Goal: Information Seeking & Learning: Learn about a topic

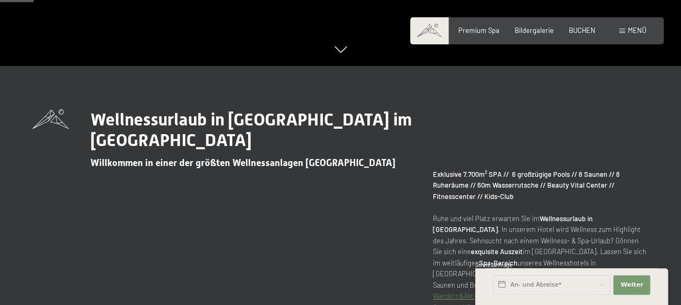
click at [482, 36] on div "Buchen Anfragen Premium Spa Bildergalerie BUCHEN Menü DE IT EN Gutschein Bilder…" at bounding box center [536, 31] width 219 height 10
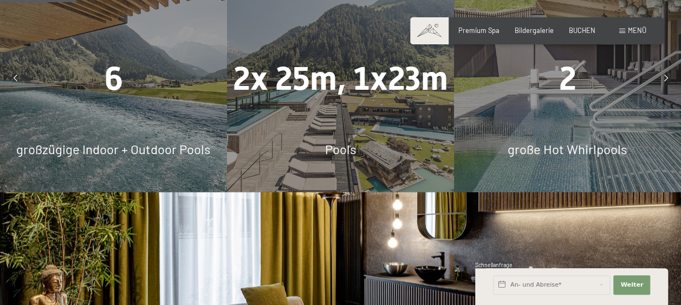
scroll to position [676, 0]
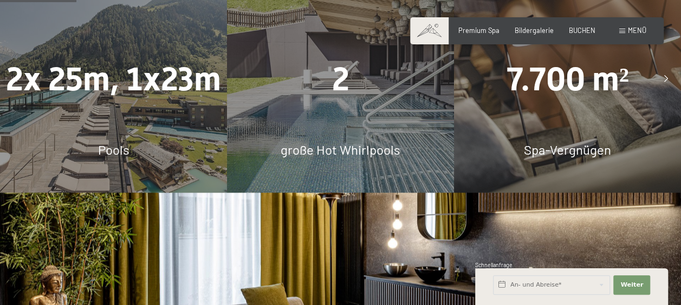
click at [318, 126] on div "2 große Hot Whirlpools" at bounding box center [340, 79] width 227 height 227
click at [530, 77] on span "7.700 m²" at bounding box center [567, 79] width 122 height 38
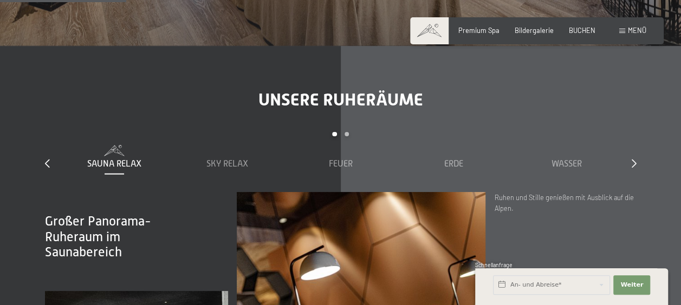
scroll to position [1115, 0]
click at [480, 29] on span "Premium Spa" at bounding box center [478, 28] width 41 height 9
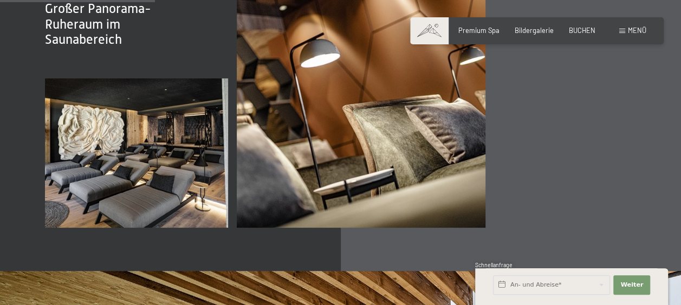
scroll to position [1374, 0]
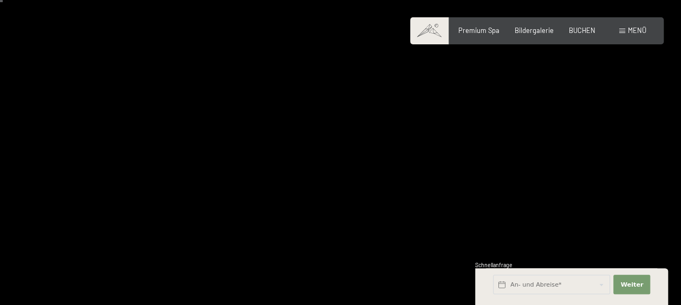
scroll to position [22, 0]
drag, startPoint x: 344, startPoint y: 208, endPoint x: 474, endPoint y: 84, distance: 178.8
click at [474, 84] on div at bounding box center [511, 154] width 341 height 352
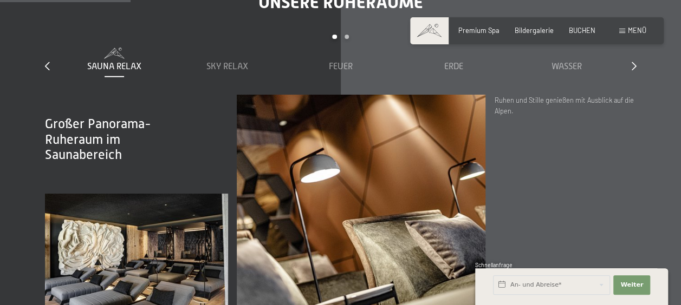
scroll to position [1214, 0]
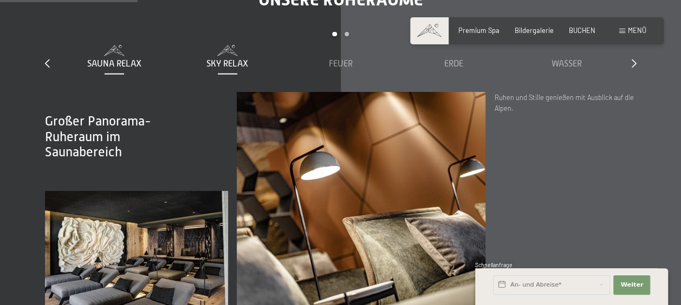
click at [223, 59] on span "Sky Relax" at bounding box center [227, 64] width 42 height 10
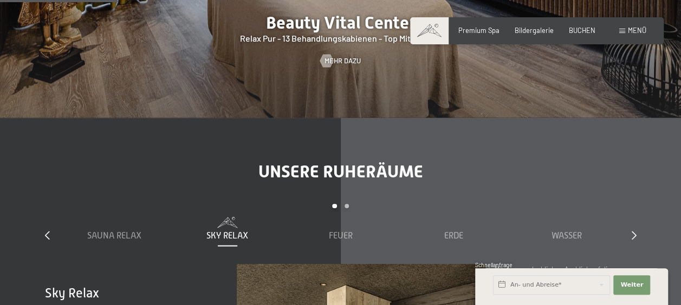
scroll to position [1039, 0]
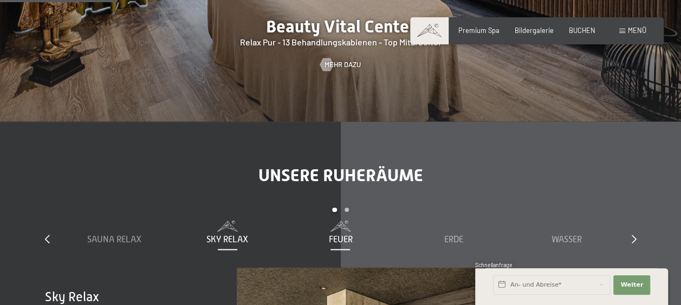
click at [342, 221] on span at bounding box center [340, 226] width 105 height 11
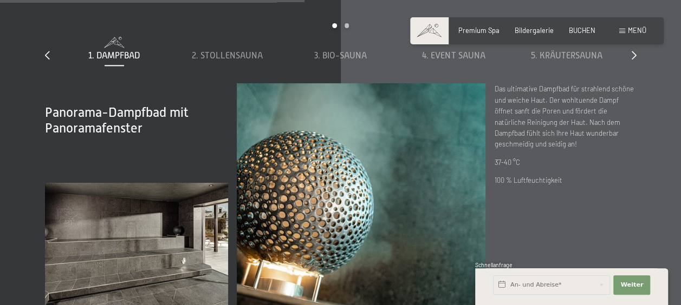
scroll to position [2692, 0]
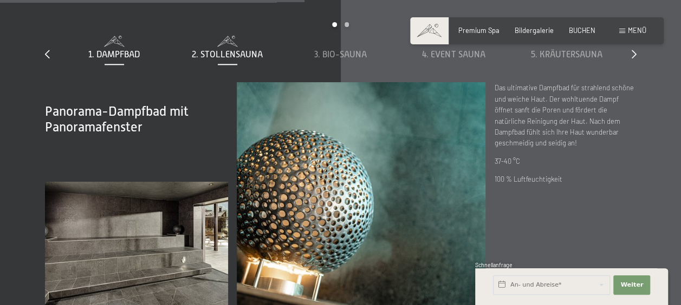
click at [218, 36] on span at bounding box center [227, 41] width 105 height 11
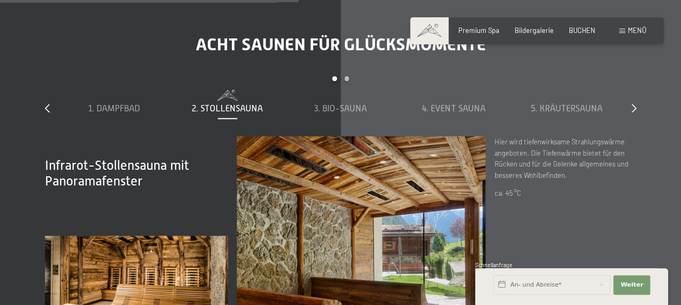
scroll to position [2638, 0]
click at [341, 103] on div "3. Bio-Sauna" at bounding box center [340, 109] width 105 height 12
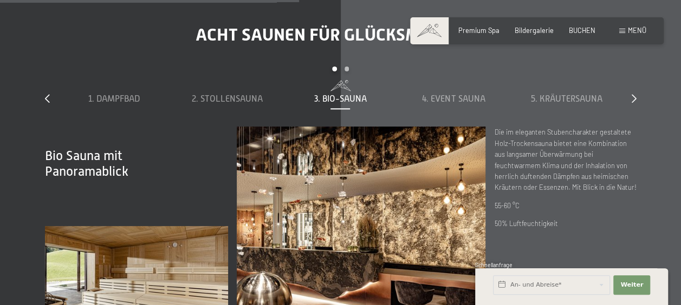
scroll to position [2647, 0]
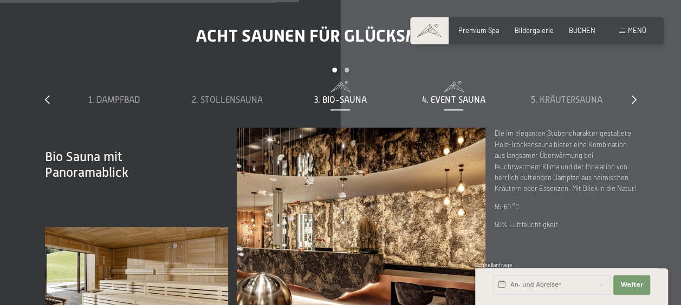
click at [442, 95] on span "4. Event Sauna" at bounding box center [453, 100] width 63 height 10
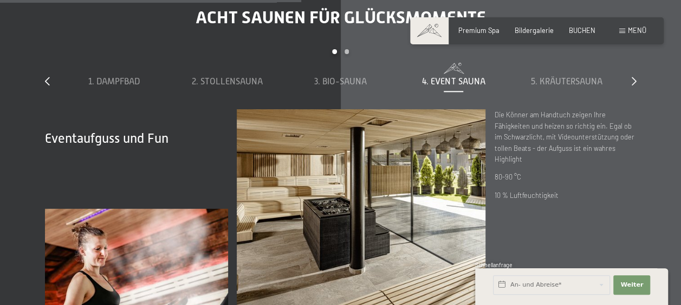
scroll to position [2665, 0]
click at [554, 77] on span "5. Kräutersauna" at bounding box center [566, 82] width 71 height 10
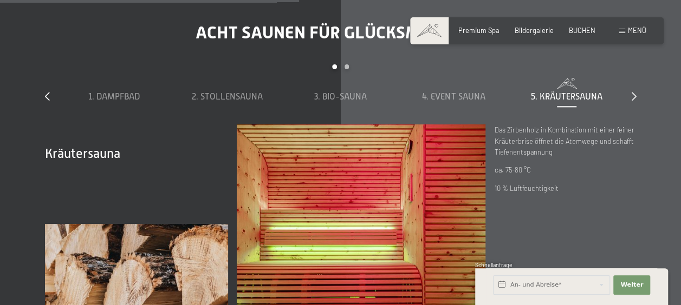
scroll to position [2629, 0]
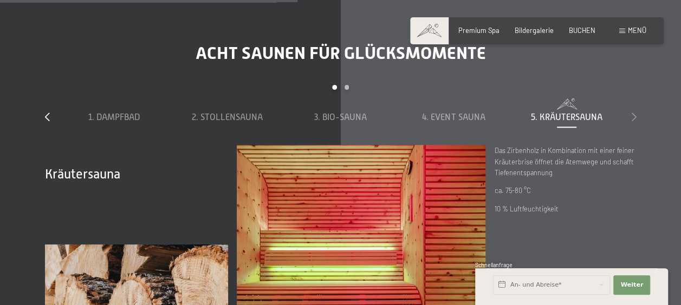
click at [632, 113] on icon at bounding box center [633, 117] width 5 height 9
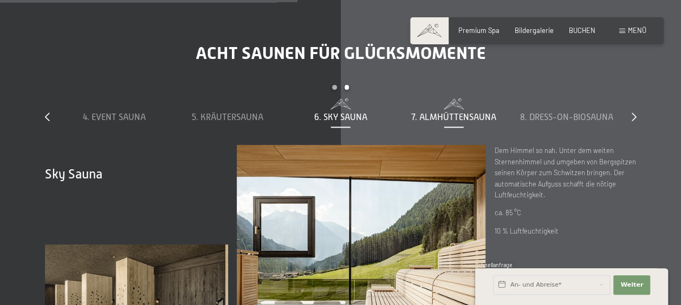
click at [432, 113] on span "7. Almhüttensauna" at bounding box center [453, 118] width 85 height 10
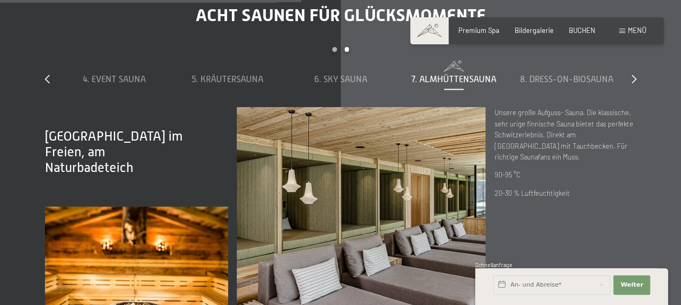
scroll to position [2666, 0]
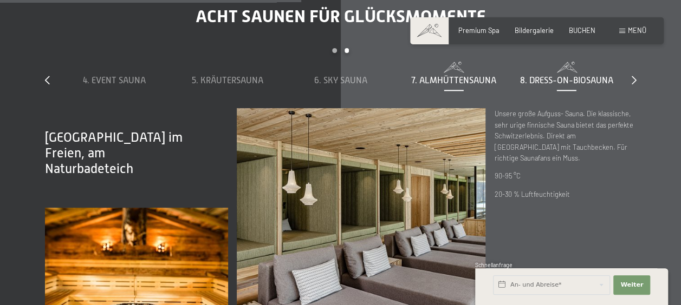
click at [558, 76] on span "8. Dress-on-Biosauna" at bounding box center [566, 81] width 93 height 10
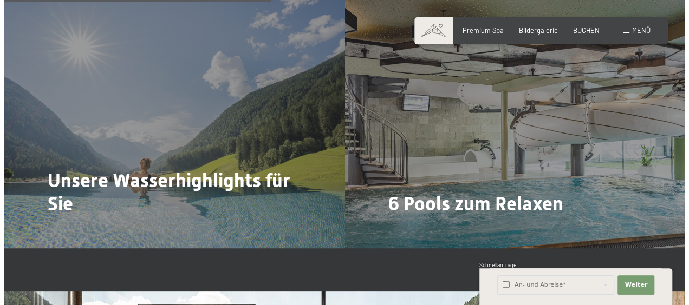
scroll to position [2032, 0]
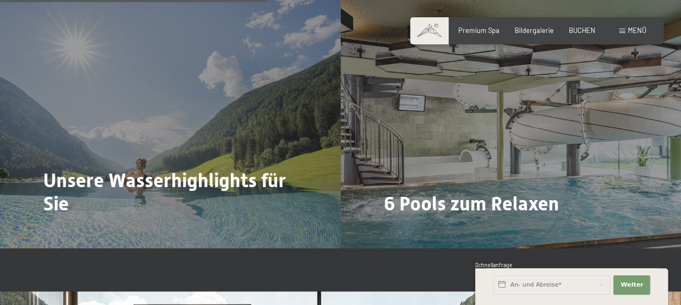
click at [383, 143] on div "6 Pools zum Relaxen Mehr dazu" at bounding box center [511, 120] width 341 height 255
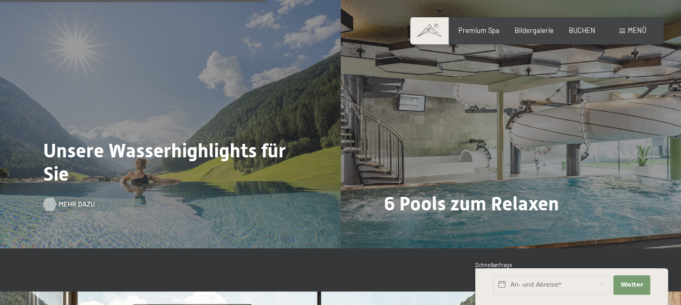
click at [52, 198] on div at bounding box center [50, 204] width 8 height 13
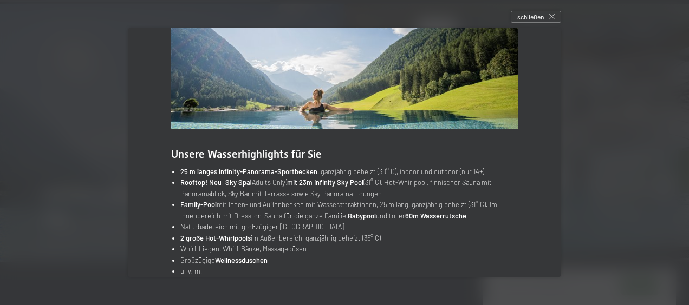
scroll to position [86, 0]
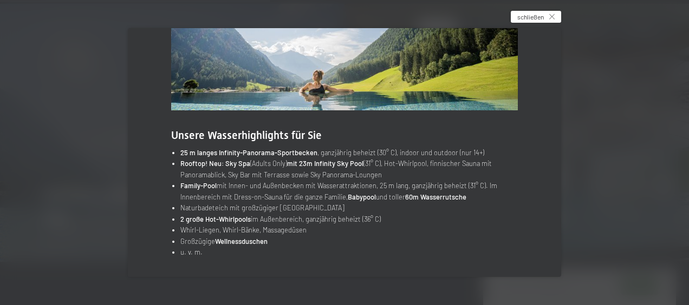
click at [554, 12] on div "schließen" at bounding box center [536, 17] width 50 height 12
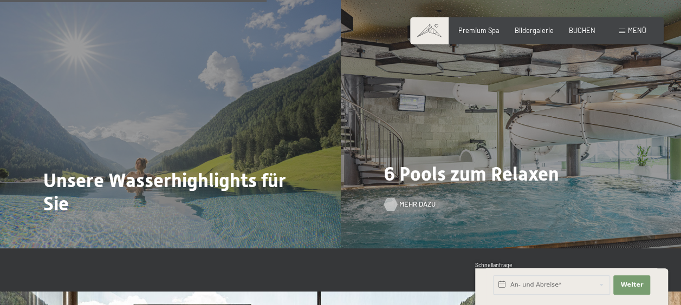
click at [405, 200] on span "Mehr dazu" at bounding box center [417, 205] width 36 height 10
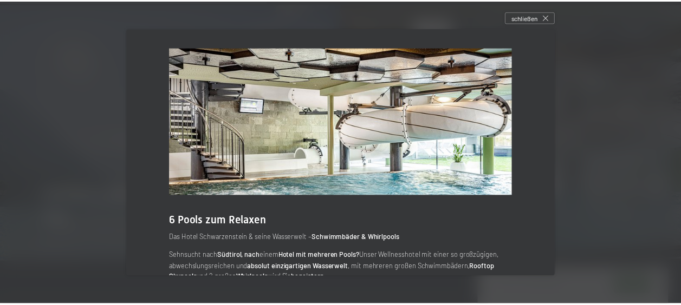
scroll to position [89, 0]
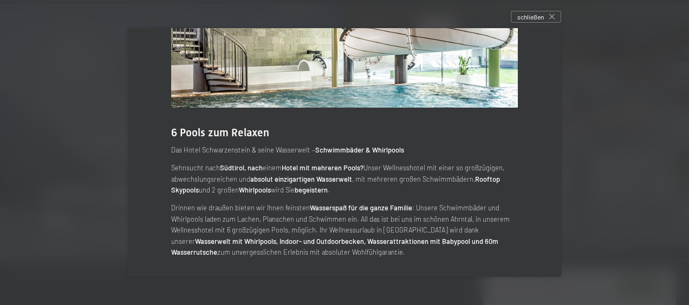
click at [554, 189] on div "6 Pools zum Relaxen Das Hotel Schwarzenstein & seine Wasserwelt – Schwimmbäder …" at bounding box center [344, 108] width 433 height 337
click at [544, 15] on span "schließen" at bounding box center [530, 16] width 27 height 9
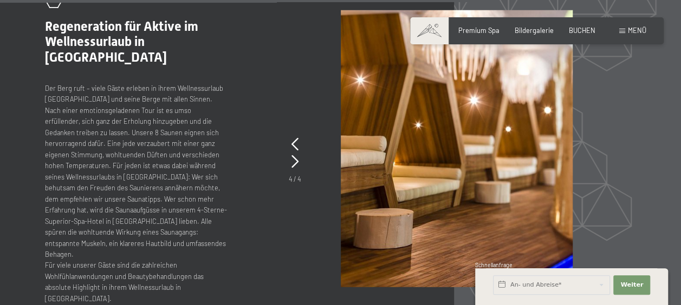
scroll to position [3561, 0]
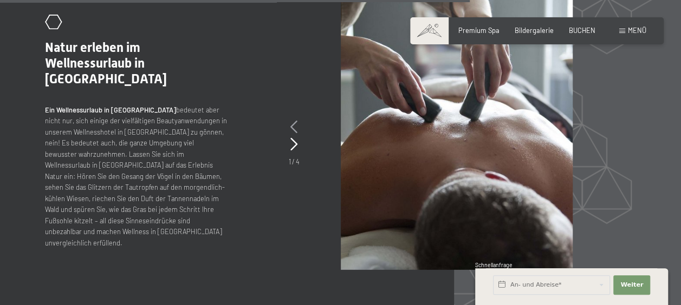
click at [293, 121] on icon at bounding box center [293, 127] width 7 height 13
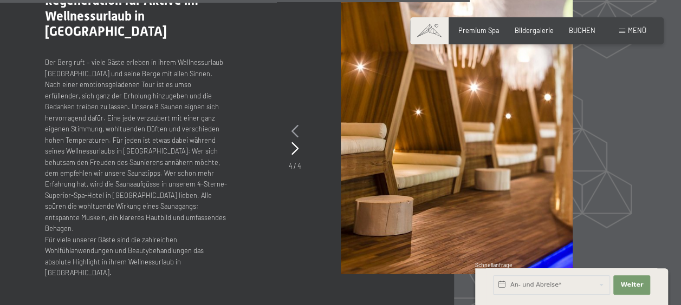
click at [293, 125] on icon at bounding box center [294, 131] width 7 height 13
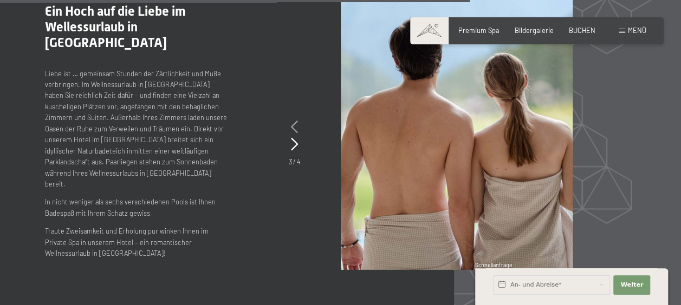
click at [293, 121] on icon at bounding box center [294, 127] width 7 height 13
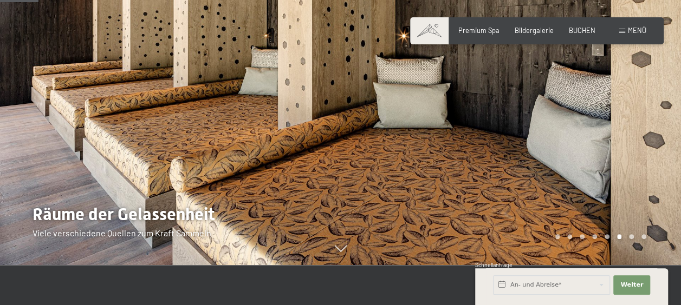
scroll to position [0, 0]
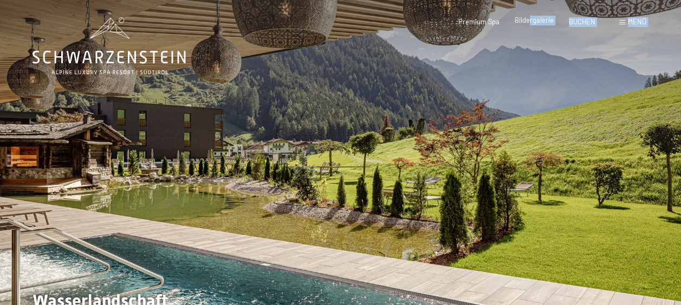
click at [529, 19] on div "Buchen Anfragen Premium Spa Bildergalerie BUCHEN Menü DE IT EN Gutschein Bilder…" at bounding box center [536, 22] width 219 height 10
click at [529, 19] on span "Bildergalerie" at bounding box center [533, 20] width 39 height 9
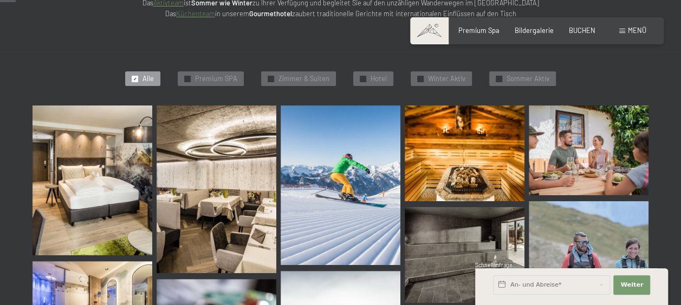
scroll to position [228, 0]
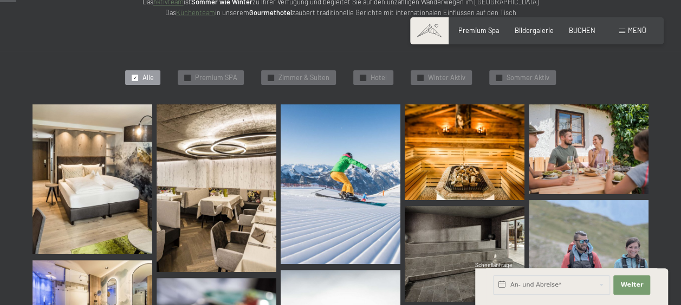
click at [125, 174] on img at bounding box center [92, 179] width 120 height 149
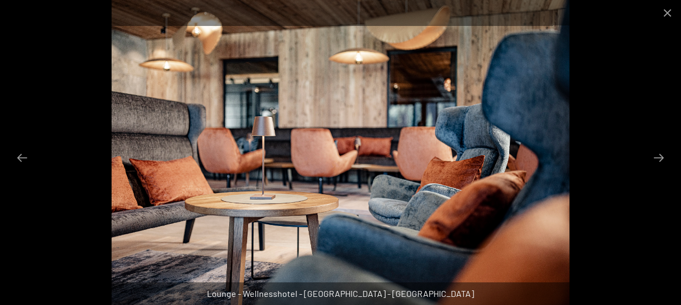
scroll to position [250, 0]
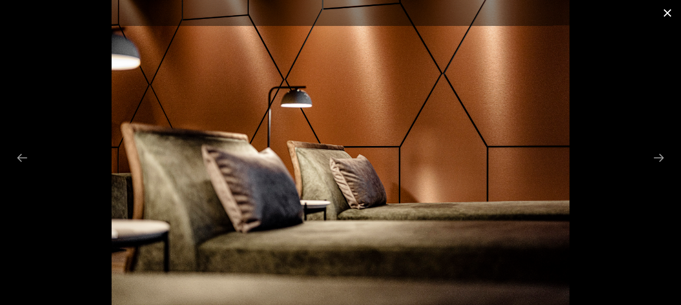
click at [661, 8] on button "Close gallery" at bounding box center [667, 12] width 27 height 25
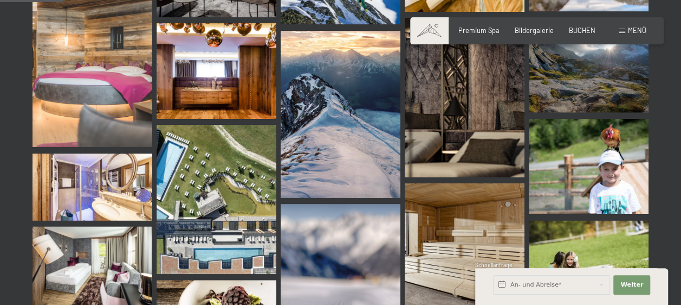
scroll to position [902, 0]
